Goal: Task Accomplishment & Management: Manage account settings

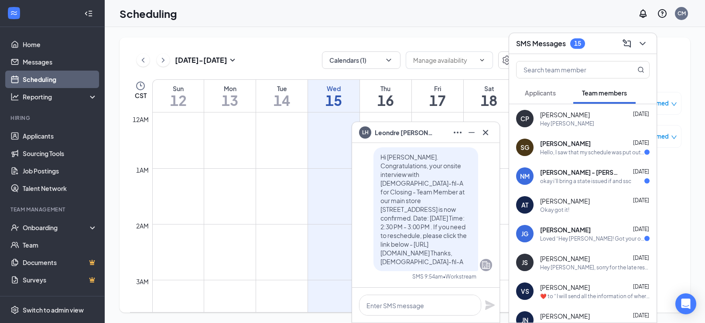
scroll to position [429, 0]
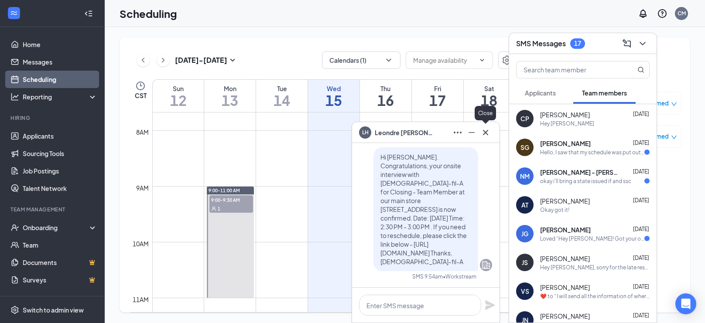
click at [482, 137] on icon "Cross" at bounding box center [485, 132] width 10 height 10
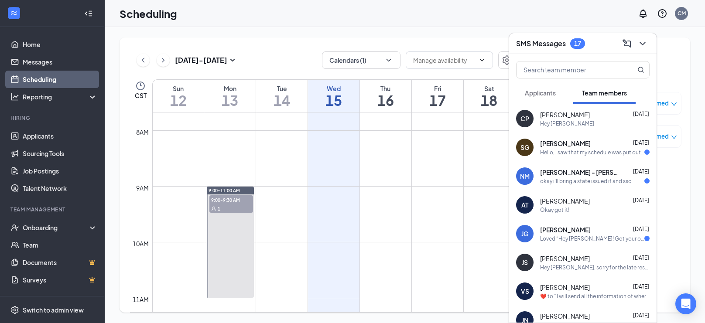
click at [550, 101] on button "Applicants" at bounding box center [540, 93] width 48 height 22
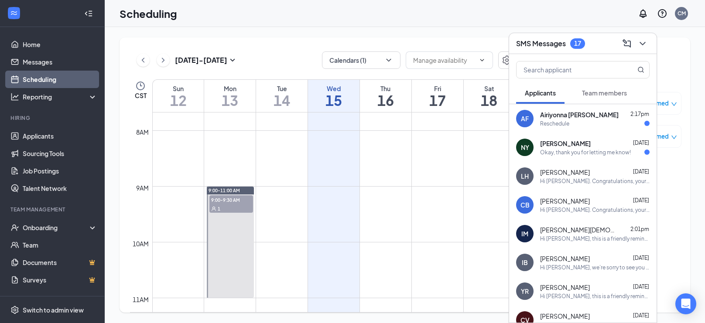
click at [583, 153] on div "Okay, thank you for letting me know!" at bounding box center [585, 152] width 91 height 7
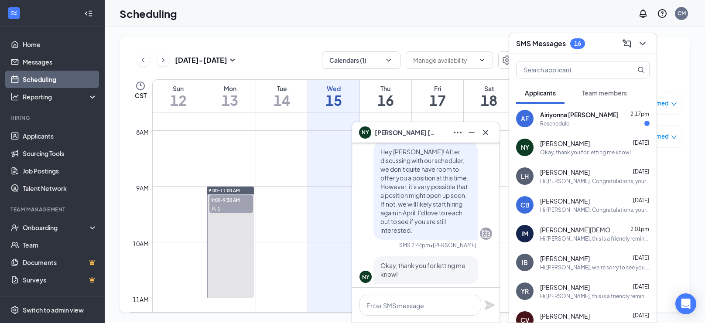
scroll to position [0, 0]
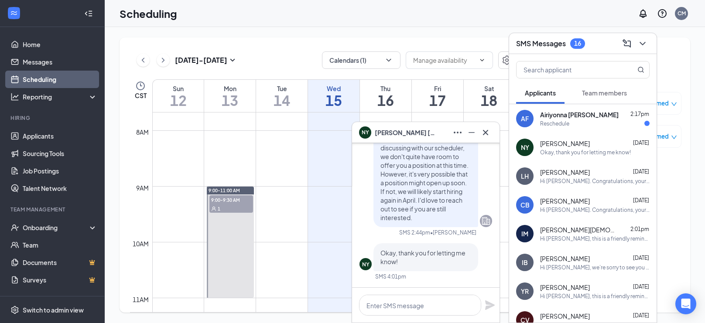
click at [595, 120] on div "Reschedule" at bounding box center [594, 123] width 109 height 7
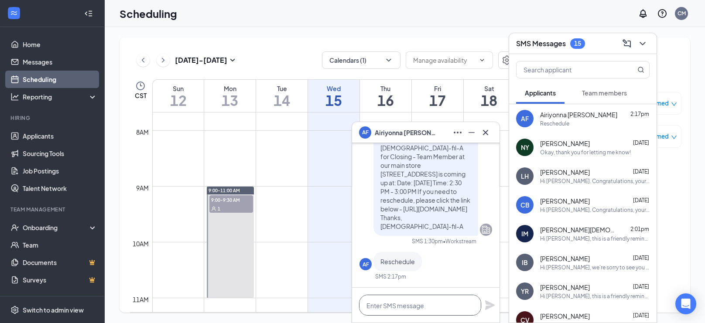
click at [418, 303] on textarea at bounding box center [420, 305] width 122 height 21
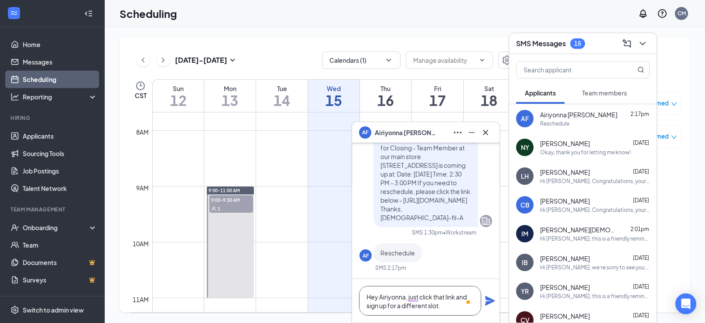
click at [455, 295] on textarea "Hey Airiyonna, just click that link and sign up for a different slot." at bounding box center [420, 301] width 122 height 30
type textarea "Hey Airiyonna, just click that link above and sign up for a different slot."
click at [488, 304] on icon "Plane" at bounding box center [490, 301] width 10 height 10
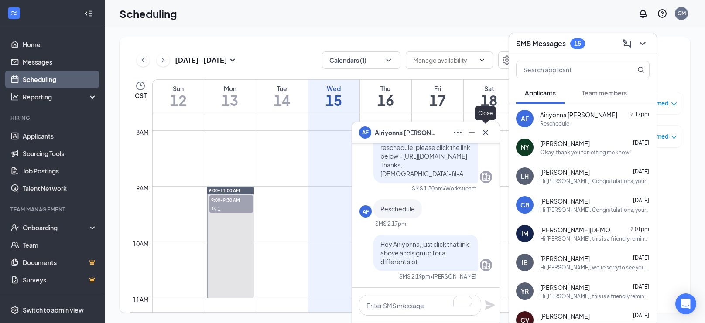
click at [487, 133] on icon "Cross" at bounding box center [485, 132] width 10 height 10
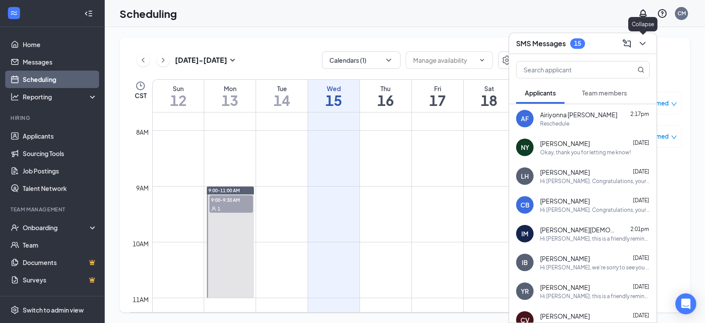
click at [642, 43] on icon "ChevronDown" at bounding box center [642, 43] width 10 height 10
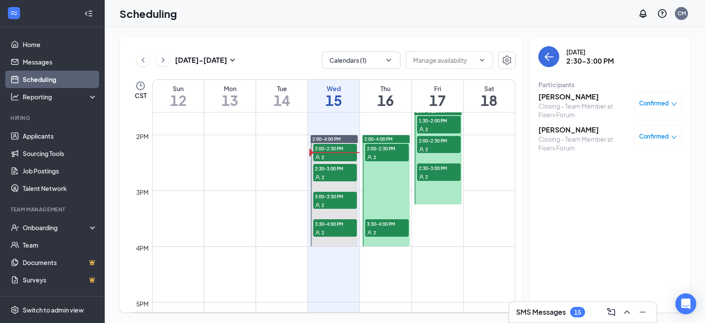
scroll to position [758, 0]
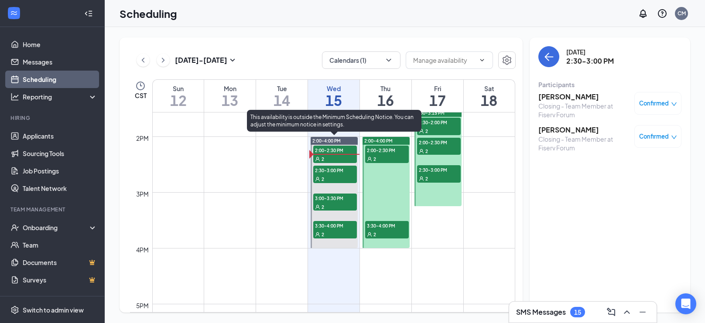
click at [332, 157] on div "2" at bounding box center [335, 158] width 44 height 9
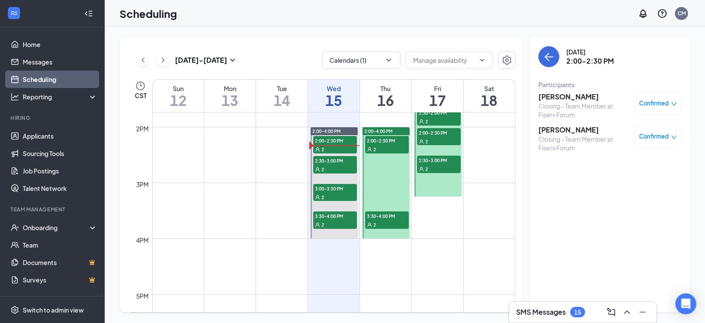
scroll to position [767, 0]
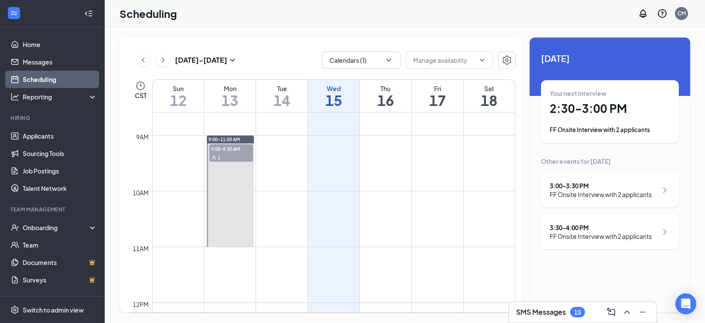
scroll to position [475, 0]
click at [239, 162] on div "1" at bounding box center [231, 162] width 44 height 9
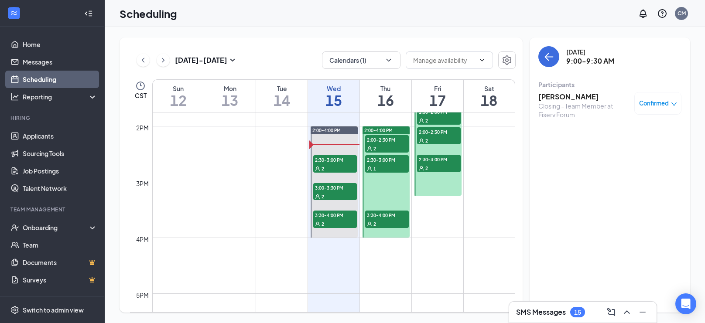
scroll to position [772, 0]
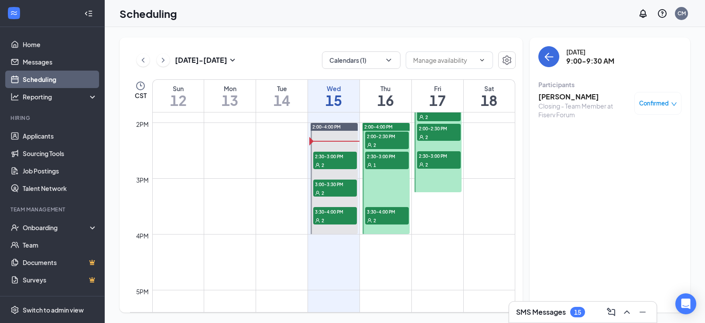
click at [395, 161] on div "1" at bounding box center [387, 165] width 44 height 9
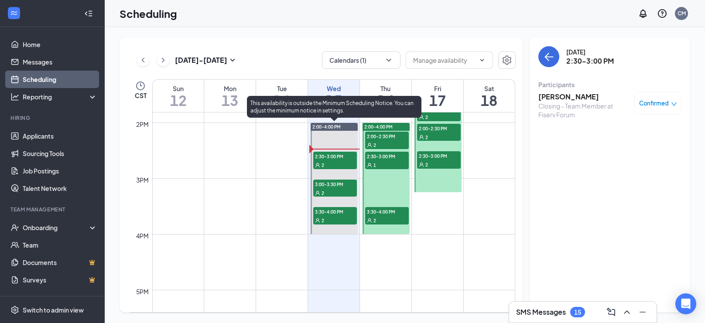
click at [328, 159] on span "2:30-3:00 PM" at bounding box center [335, 156] width 44 height 9
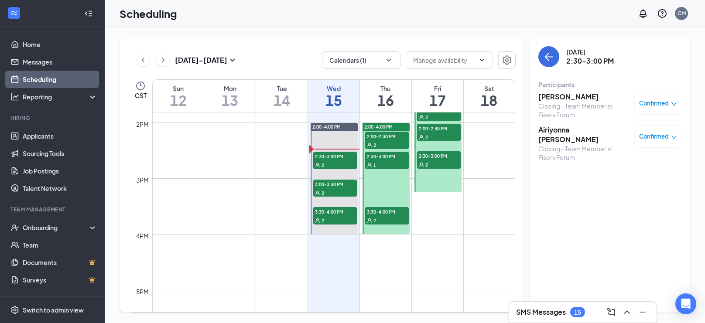
click at [571, 98] on h3 "Quishari Coleman" at bounding box center [584, 97] width 92 height 10
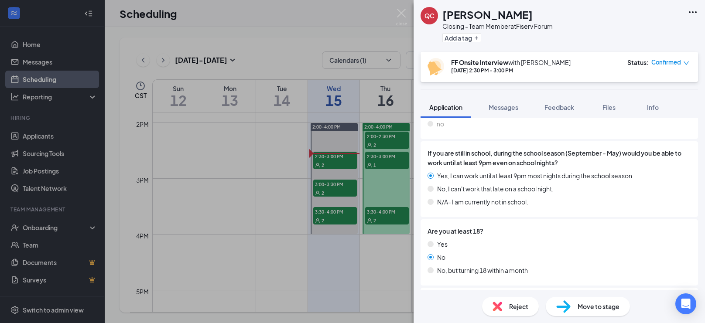
scroll to position [300, 0]
click at [301, 196] on div "QC Quishari Coleman Closing - Team Member at Fiserv Forum Add a tag FF Onsite I…" at bounding box center [352, 161] width 705 height 323
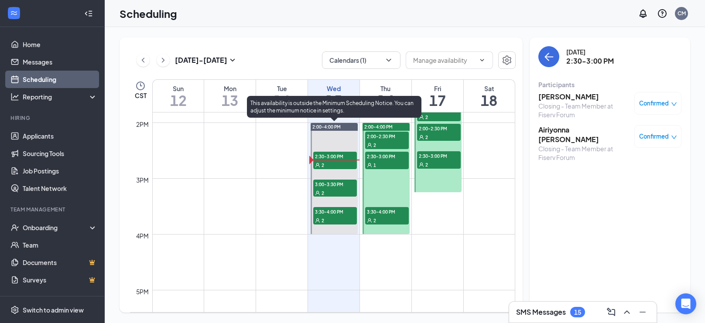
click at [345, 191] on div "2" at bounding box center [335, 192] width 44 height 9
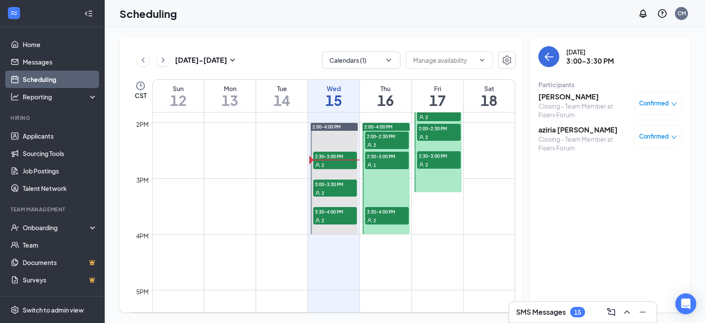
click at [557, 130] on h3 "aziria marney" at bounding box center [584, 130] width 92 height 10
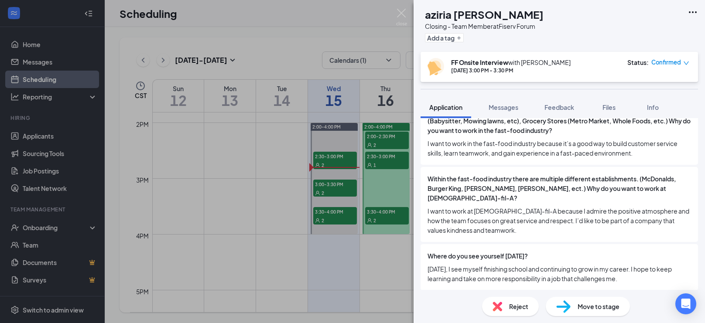
scroll to position [1284, 0]
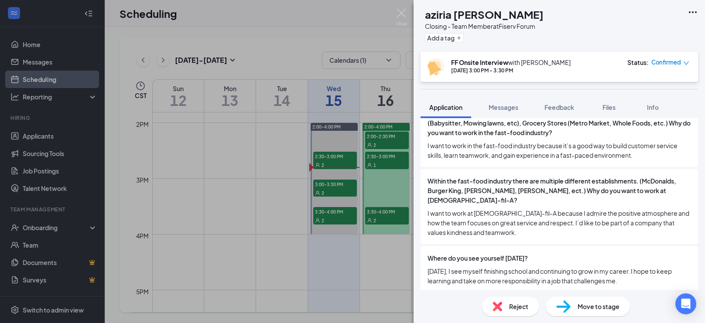
click at [492, 222] on div "Within the fast-food industry there are multiple different establishments. (McD…" at bounding box center [559, 206] width 277 height 75
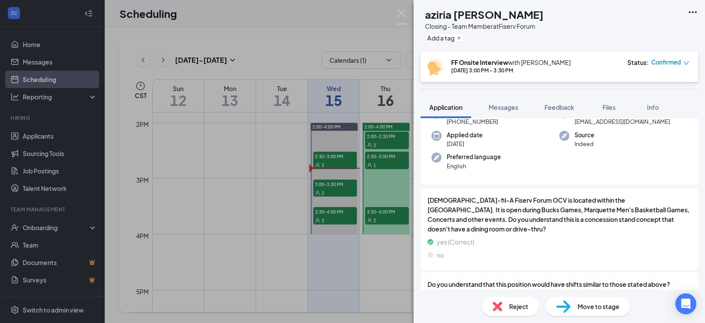
scroll to position [0, 0]
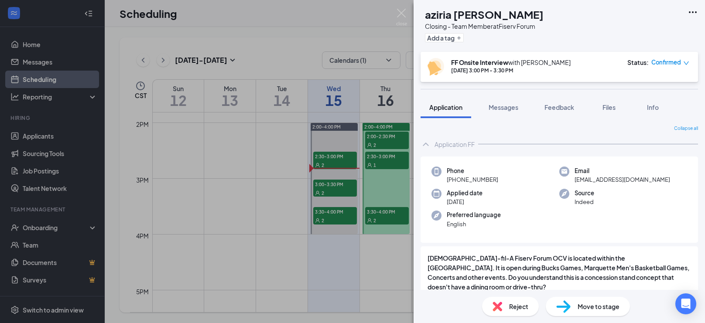
click at [364, 244] on div "AM aziria marney Closing - Team Member at Fiserv Forum Add a tag FF Onsite Inte…" at bounding box center [352, 161] width 705 height 323
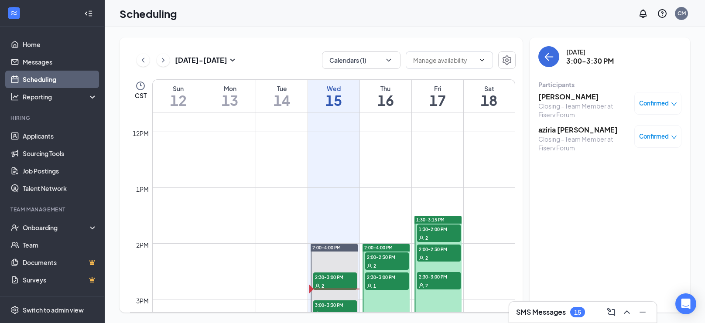
scroll to position [645, 0]
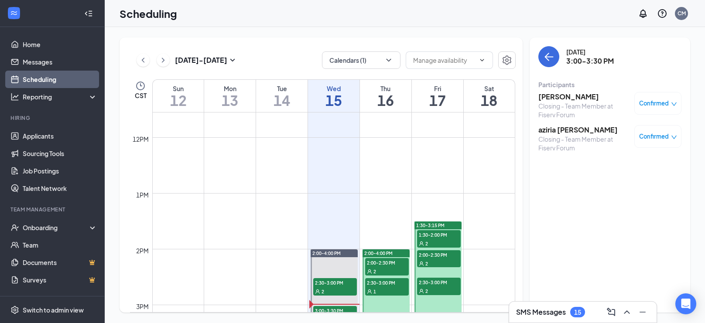
click at [559, 97] on h3 "Jt Woods" at bounding box center [584, 97] width 92 height 10
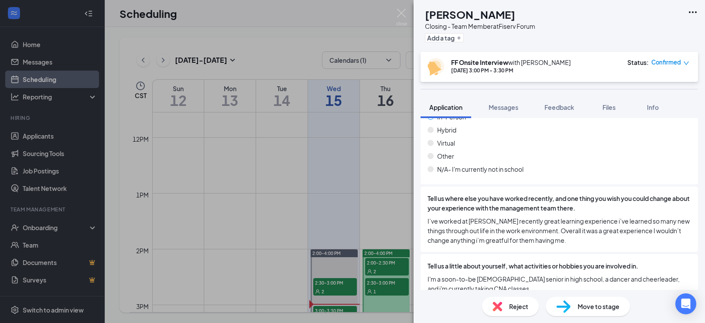
scroll to position [1055, 0]
click at [316, 202] on div "JW Jt Woods Closing - Team Member at Fiserv Forum Add a tag FF Onsite Interview…" at bounding box center [352, 161] width 705 height 323
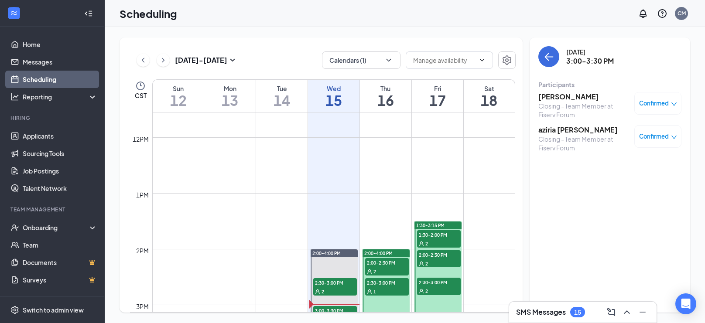
scroll to position [730, 0]
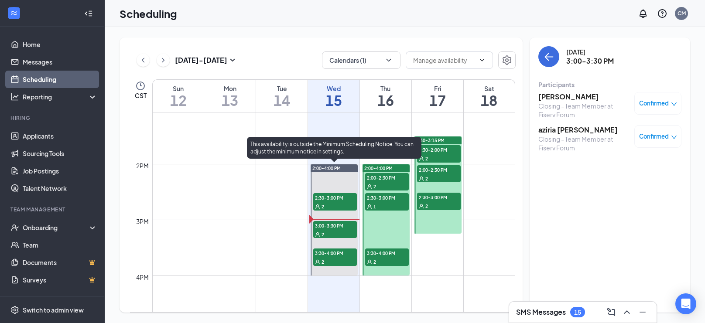
click at [337, 253] on span "3:30-4:00 PM" at bounding box center [335, 253] width 44 height 9
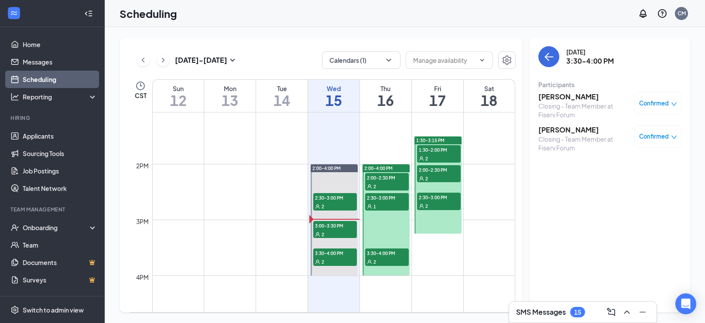
click at [575, 129] on h3 "Tiffany Nelson" at bounding box center [584, 130] width 92 height 10
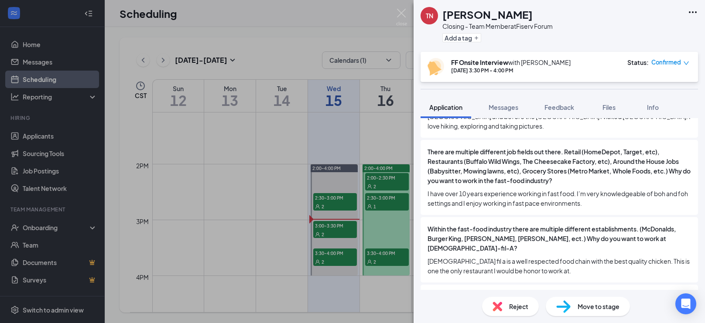
scroll to position [1218, 0]
click at [376, 123] on div "TN Tiffany Nelson Closing - Team Member at Fiserv Forum Add a tag FF Onsite Int…" at bounding box center [352, 161] width 705 height 323
